Goal: Check status: Check status

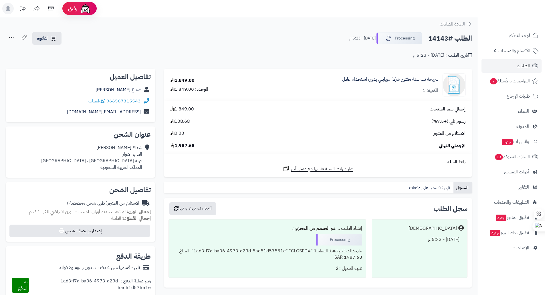
click at [437, 38] on h2 "الطلب #14143" at bounding box center [450, 39] width 44 height 12
copy h2 "14143"
drag, startPoint x: 176, startPoint y: 108, endPoint x: 188, endPoint y: 109, distance: 12.0
click at [188, 109] on span "1,849.00" at bounding box center [181, 109] width 23 height 7
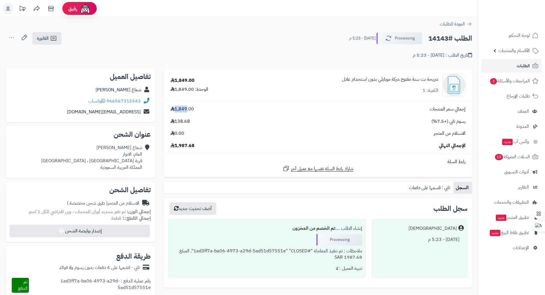
copy span "1,849"
click at [442, 37] on h2 "الطلب #14143" at bounding box center [450, 39] width 44 height 12
copy h2 "14143"
click at [179, 110] on span "1,849.00" at bounding box center [181, 109] width 23 height 7
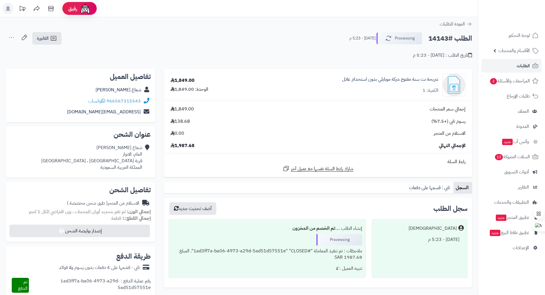
click at [179, 110] on span "1,849.00" at bounding box center [181, 109] width 23 height 7
drag, startPoint x: 176, startPoint y: 109, endPoint x: 188, endPoint y: 108, distance: 12.3
click at [188, 108] on span "1,849.00" at bounding box center [181, 109] width 23 height 7
copy span "1,849"
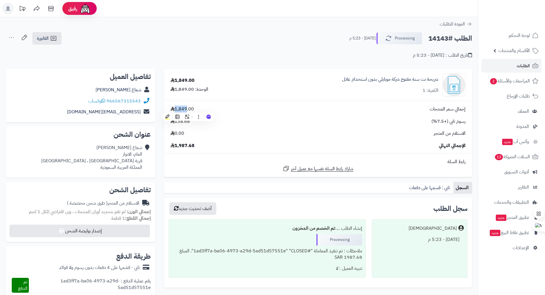
click at [437, 39] on h2 "الطلب #14143" at bounding box center [450, 39] width 44 height 12
copy h2 "14143"
click at [204, 209] on button "أضف تحديث جديد" at bounding box center [192, 208] width 47 height 13
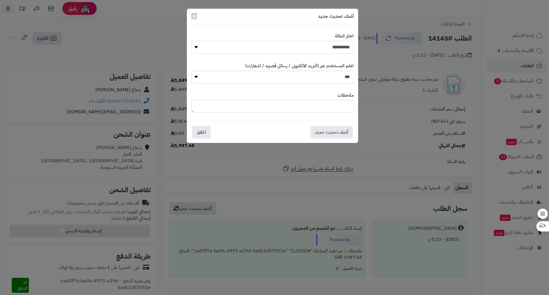
click at [326, 48] on select "**********" at bounding box center [272, 47] width 162 height 13
select select "*"
click at [191, 41] on select "**********" at bounding box center [272, 47] width 162 height 13
click at [327, 130] on button "أضف تحديث جديد" at bounding box center [331, 131] width 42 height 13
